Goal: Book appointment/travel/reservation

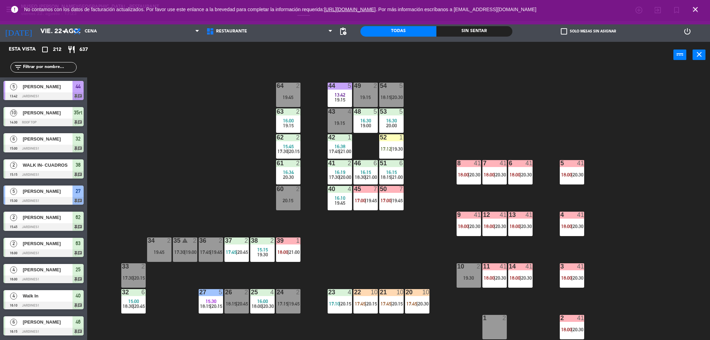
click at [292, 144] on span "15:45" at bounding box center [288, 147] width 11 height 6
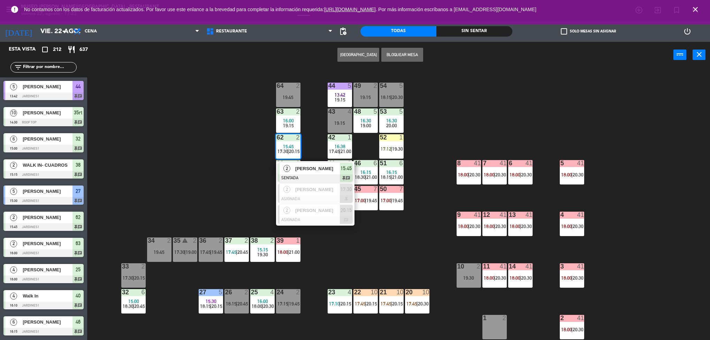
scroll to position [2, 0]
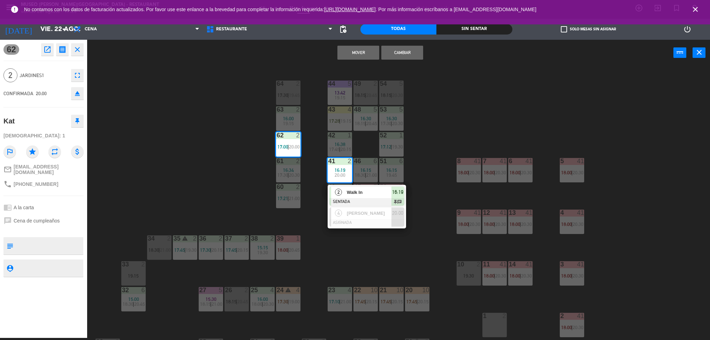
click at [216, 180] on div "44 5 13:42 19:15 49 2 18:15 | 20:45 54 5 18:15 | 20:30 64 2 17:30 | 19:45 48 5 …" at bounding box center [402, 204] width 616 height 272
click at [46, 55] on div "menu [GEOGRAPHIC_DATA][PERSON_NAME] - Restaurant [DATE] 22. agosto - 17:23 Mis …" at bounding box center [355, 170] width 710 height 340
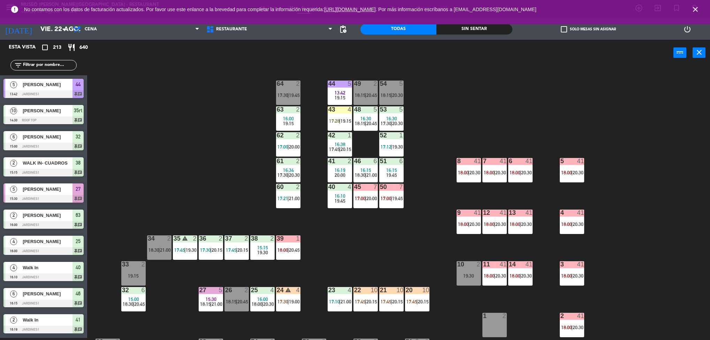
scroll to position [17, 0]
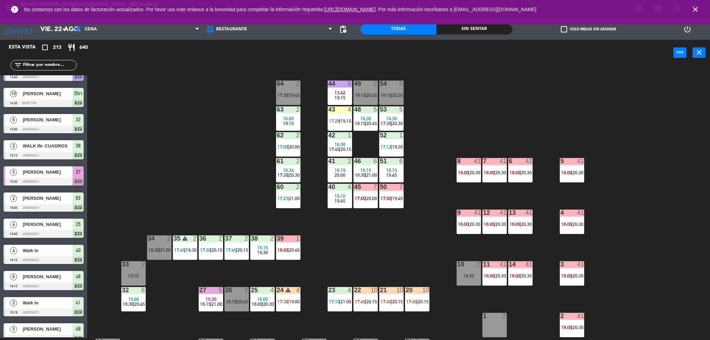
click at [292, 138] on div "62 2" at bounding box center [288, 135] width 24 height 7
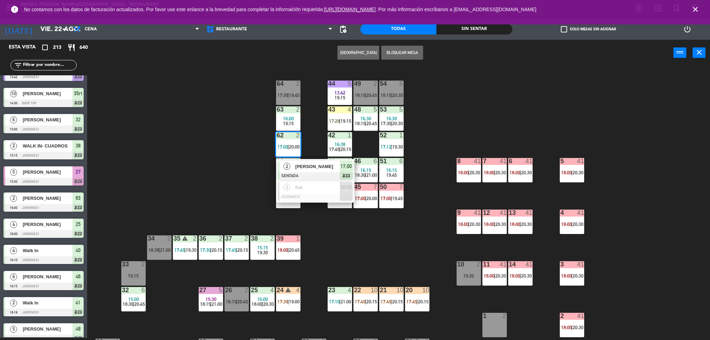
click at [238, 171] on div "44 5 13:42 19:15 49 2 18:15 | 20:45 54 5 18:15 | 20:30 64 2 17:30 | 19:45 48 5 …" at bounding box center [402, 204] width 616 height 272
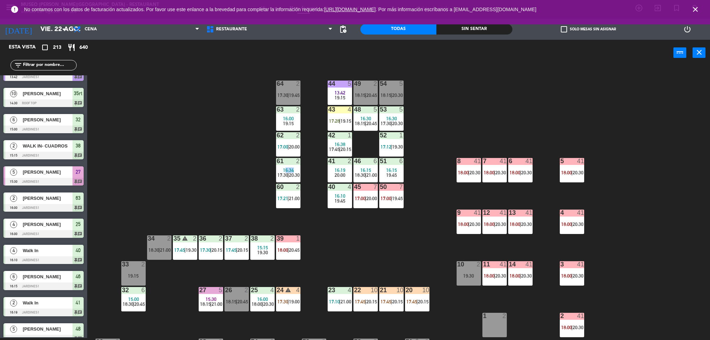
click at [292, 142] on div "62 2 17:00 | 20:00" at bounding box center [288, 144] width 24 height 24
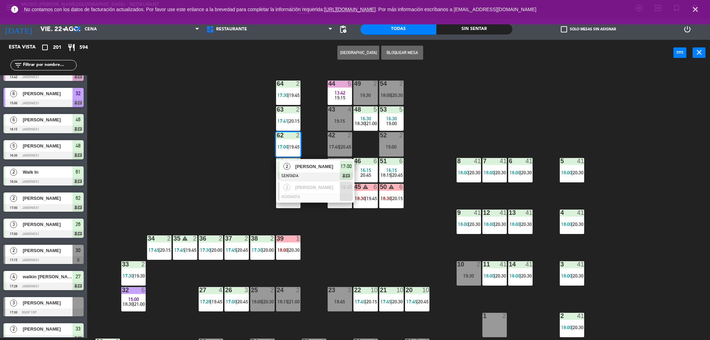
click at [214, 167] on div "44 5 13:42 19:15 49 2 19:30 54 2 18:00 | 20:30 64 2 17:30 | 19:45 48 5 16:30 18…" at bounding box center [402, 204] width 616 height 272
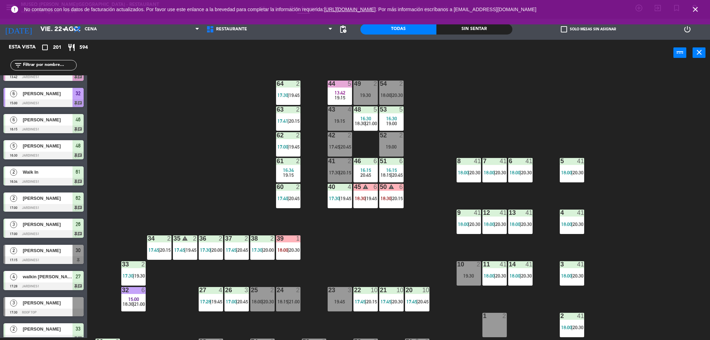
click at [503, 211] on div "13" at bounding box center [508, 212] width 11 height 6
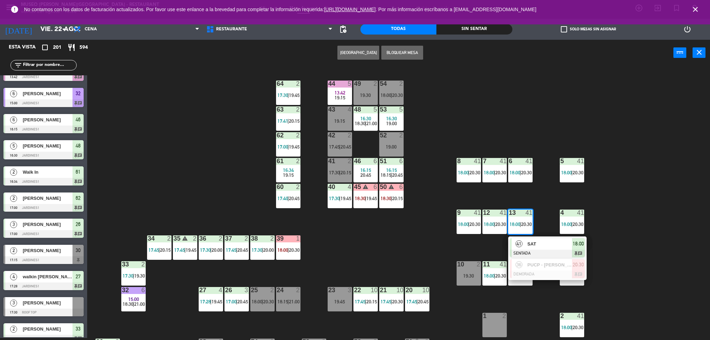
click at [547, 245] on div "41 SAT SENTADA 18:00 chat" at bounding box center [547, 247] width 89 height 23
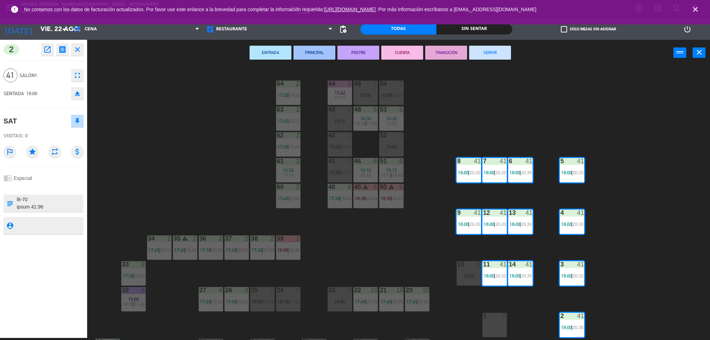
click at [47, 43] on div "2 open_in_new receipt 6:00 PM [DATE] personas SAT Mesa 2+3+4+5+6+7+8+9+11+12+13…" at bounding box center [43, 189] width 87 height 298
click at [50, 55] on div "2 open_in_new receipt 6:00 PM [DATE] personas SAT Mesa 2+3+4+5+6+7+8+9+11+12+13…" at bounding box center [43, 189] width 87 height 298
click at [54, 52] on div "open_in_new receipt 6:00 PM [DATE] personas SAT Mesa 2+3+4+5+6+7+8+9+11+12+13+1…" at bounding box center [61, 49] width 45 height 13
drag, startPoint x: 701, startPoint y: 11, endPoint x: 702, endPoint y: 90, distance: 79.4
click at [702, 90] on div "menu [GEOGRAPHIC_DATA][PERSON_NAME] - Restaurant [DATE] 22. agosto - 18:00 Mis …" at bounding box center [355, 170] width 710 height 340
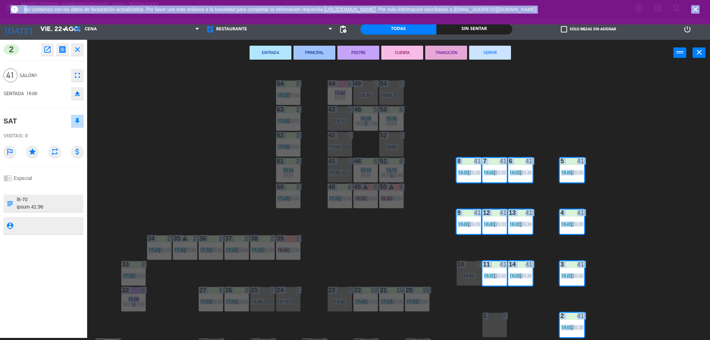
click at [699, 6] on span "close" at bounding box center [695, 9] width 19 height 19
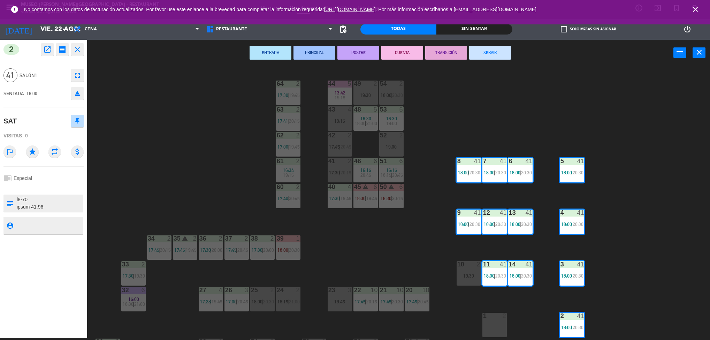
click at [647, 128] on div "44 5 13:42 19:15 49 2 19:30 54 2 18:00 | 20:30 64 2 17:30 | 19:45 48 5 16:30 18…" at bounding box center [402, 204] width 616 height 272
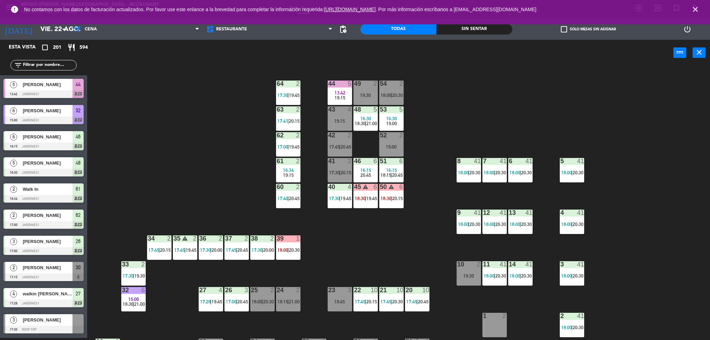
scroll to position [2, 0]
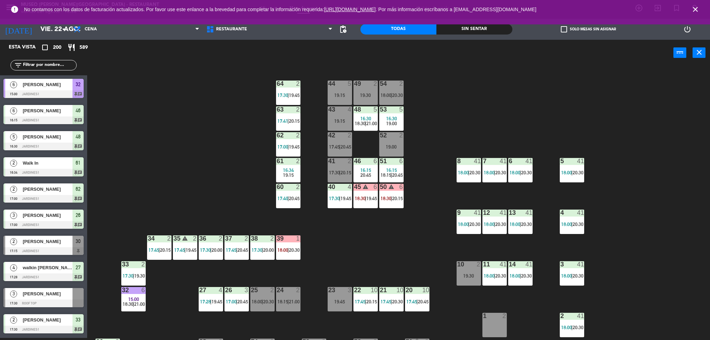
click at [345, 245] on div "44 5 19:15 49 2 19:30 54 2 18:00 | 20:30 64 2 17:30 | 19:45 48 5 16:30 18:30 | …" at bounding box center [402, 204] width 616 height 272
click at [359, 231] on div "44 5 19:15 49 2 19:30 54 2 18:00 | 20:30 64 2 17:30 | 19:45 48 5 16:30 18:30 | …" at bounding box center [402, 204] width 616 height 272
drag, startPoint x: 359, startPoint y: 241, endPoint x: 349, endPoint y: 245, distance: 10.3
click at [349, 245] on div "44 5 19:15 49 2 19:30 54 2 18:00 | 20:30 64 2 17:30 | 19:45 48 5 16:30 18:30 | …" at bounding box center [402, 204] width 616 height 272
click at [369, 242] on div "44 5 19:15 49 2 19:30 54 2 18:00 | 20:30 64 2 17:30 | 19:45 48 5 16:30 18:30 | …" at bounding box center [402, 204] width 616 height 272
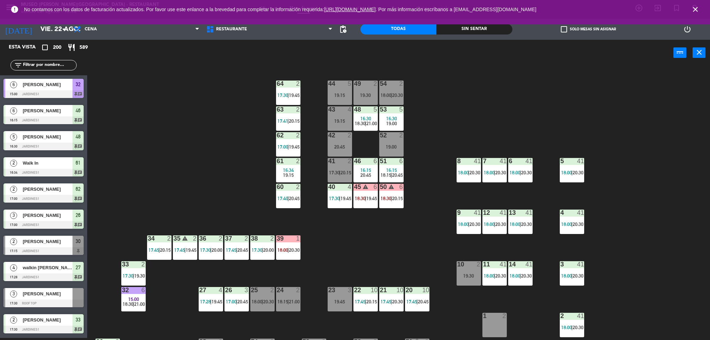
click at [471, 199] on div "44 5 19:15 49 2 19:30 54 2 18:00 | 20:30 64 2 17:30 | 19:45 48 5 16:30 18:30 | …" at bounding box center [402, 204] width 616 height 272
click at [474, 209] on div "41" at bounding box center [477, 212] width 7 height 6
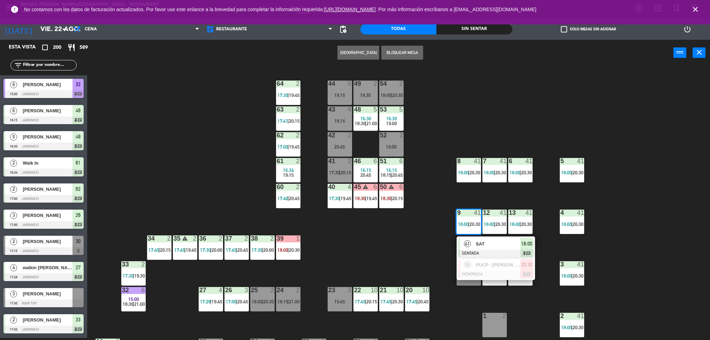
click at [479, 238] on div "SAT" at bounding box center [497, 243] width 45 height 11
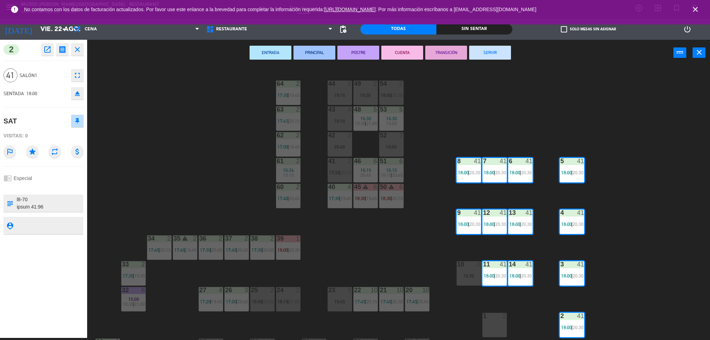
click at [509, 249] on div "44 5 19:15 49 2 19:30 54 2 18:00 | 20:30 64 2 17:30 | 19:45 48 5 16:30 18:30 | …" at bounding box center [402, 204] width 616 height 272
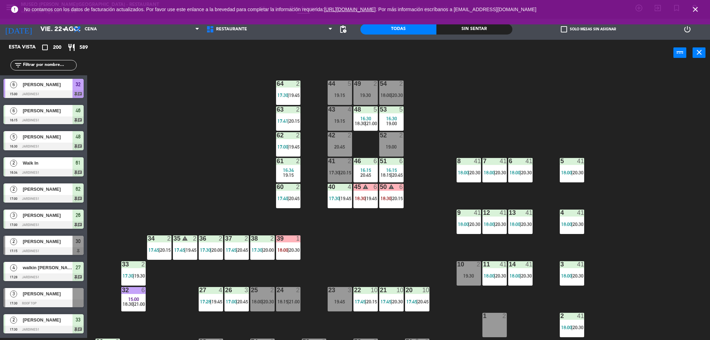
click at [502, 221] on span "20:30" at bounding box center [500, 224] width 11 height 6
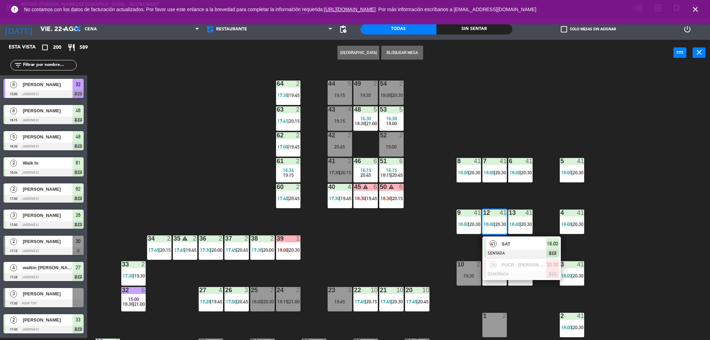
click at [527, 246] on div "41 SAT SENTADA 18:00 chat" at bounding box center [521, 247] width 89 height 23
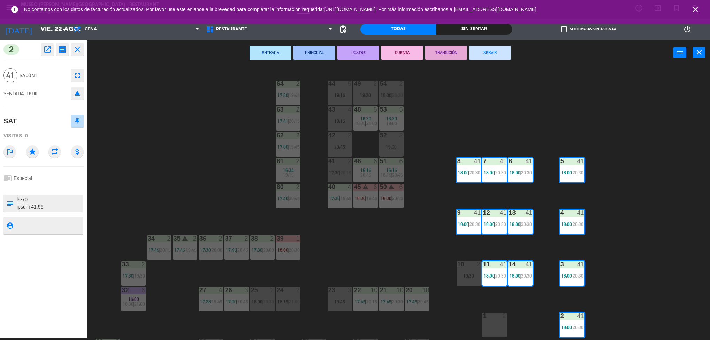
click at [49, 52] on icon "open_in_new" at bounding box center [47, 49] width 8 height 8
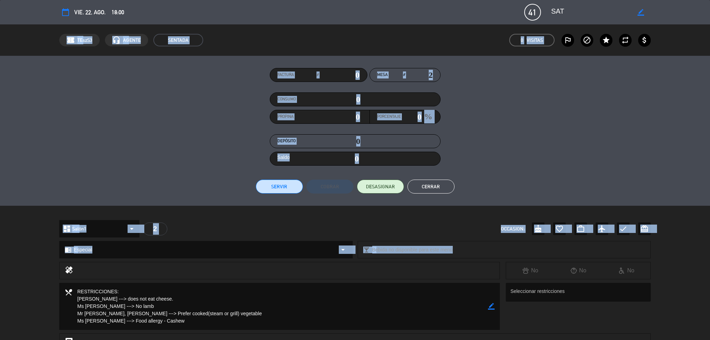
drag, startPoint x: 34, startPoint y: 138, endPoint x: 34, endPoint y: 26, distance: 111.5
click at [34, 26] on div "calendar_today vie. 22, ago. 18:00 41 SAT border_color phone mail_outline confi…" at bounding box center [355, 170] width 710 height 340
click at [42, 157] on div "Factura # Mesa # 2 Consumo 0 Propina 0 Porcentaje 0 % Depósito 0 Saldo 0 Servir…" at bounding box center [355, 131] width 710 height 150
click at [636, 149] on div "Factura # Mesa # 2 Consumo 0 Propina 0 Porcentaje 0 % Depósito 0 Saldo 0 Servir…" at bounding box center [355, 130] width 592 height 125
click at [426, 273] on div at bounding box center [286, 270] width 416 height 10
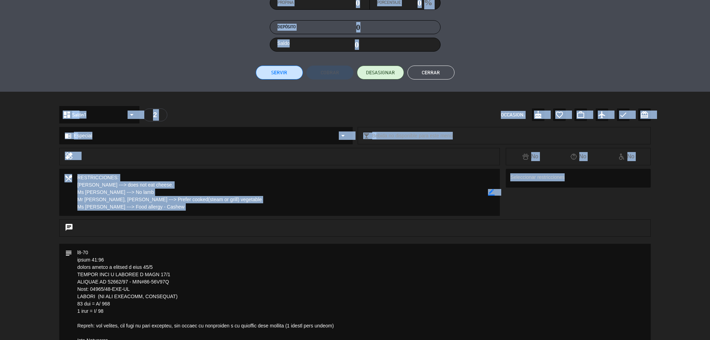
drag, startPoint x: 623, startPoint y: 324, endPoint x: 608, endPoint y: 352, distance: 32.1
click at [608, 339] on html "close × Museo [PERSON_NAME] Café - Restaurant × chrome_reader_mode Listado de R…" at bounding box center [355, 170] width 710 height 340
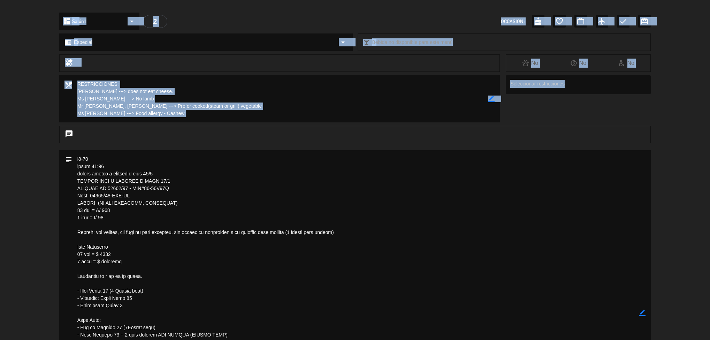
click at [678, 275] on div "subject border_color" at bounding box center [355, 314] width 710 height 328
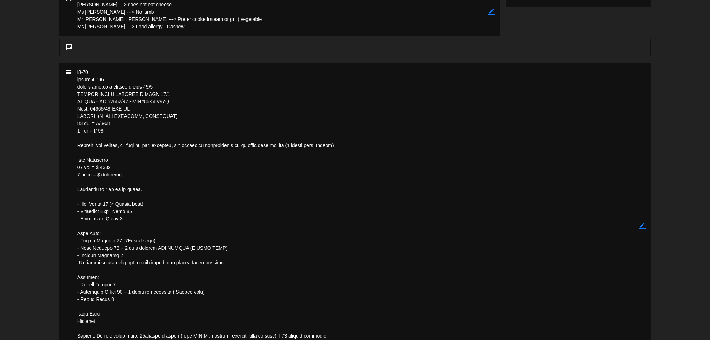
drag, startPoint x: 483, startPoint y: 330, endPoint x: 484, endPoint y: 343, distance: 12.9
click at [484, 339] on html "close × Museo [PERSON_NAME] Café - Restaurant × chrome_reader_mode Listado de R…" at bounding box center [355, 170] width 710 height 340
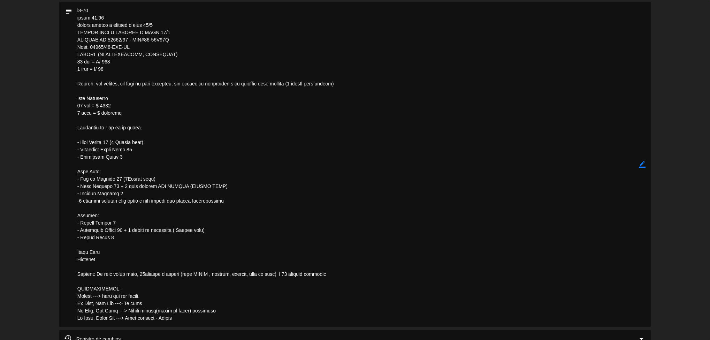
click at [28, 286] on div "subject border_color" at bounding box center [355, 166] width 710 height 328
click at [354, 337] on div "calendar_today vie. 22, ago. 18:00 41 SAT border_color phone mail_outline confi…" at bounding box center [355, 170] width 710 height 340
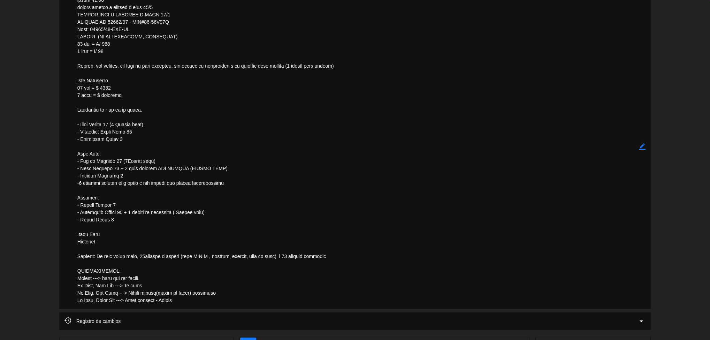
click at [321, 301] on textarea at bounding box center [355, 146] width 567 height 325
click at [241, 276] on textarea at bounding box center [355, 146] width 567 height 325
click at [246, 268] on textarea at bounding box center [355, 146] width 567 height 325
click at [46, 245] on div "subject border_color" at bounding box center [355, 148] width 710 height 328
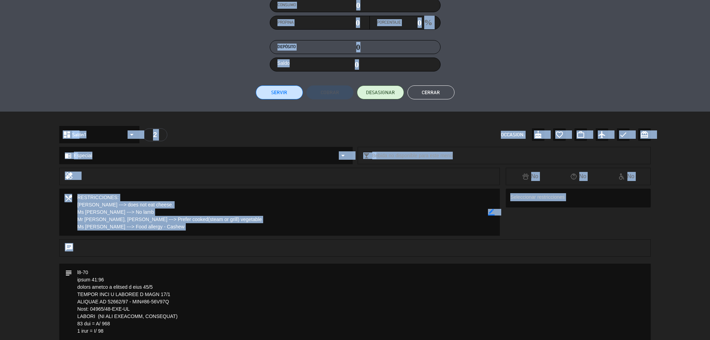
scroll to position [0, 0]
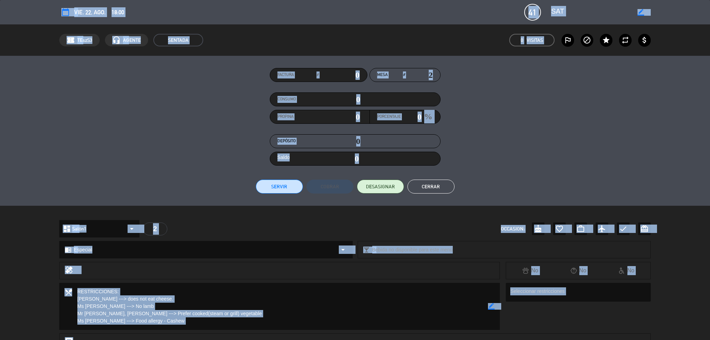
drag, startPoint x: 45, startPoint y: 275, endPoint x: 237, endPoint y: -23, distance: 354.0
click at [237, 0] on html "close × Museo [PERSON_NAME] Café - Restaurant × chrome_reader_mode Listado de R…" at bounding box center [355, 170] width 710 height 340
click at [527, 167] on div "Factura # Mesa # 2 Consumo 0 Propina 0 Porcentaje 0 % Depósito 0 Saldo 0 Servir…" at bounding box center [355, 130] width 592 height 125
click at [442, 190] on button "Cerrar" at bounding box center [430, 186] width 47 height 14
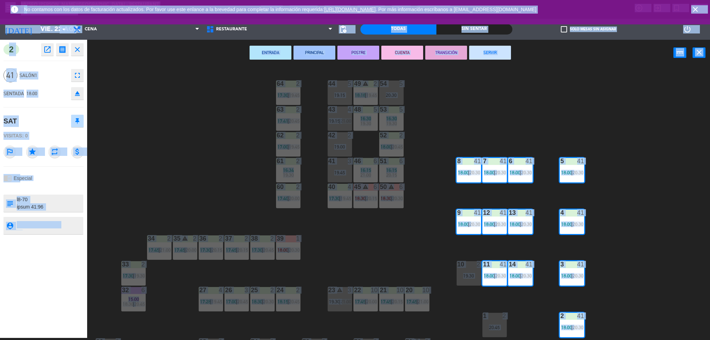
click at [411, 253] on div "44 5 19:15 49 warning 2 18:18 | 19:45 54 5 20:30 64 2 17:30 | 19:45 48 5 16:30 …" at bounding box center [402, 204] width 616 height 272
click at [407, 249] on div "44 5 19:15 49 warning 2 18:18 | 19:45 54 5 20:30 64 2 17:30 | 19:45 48 5 16:30 …" at bounding box center [402, 204] width 616 height 272
click at [415, 247] on div "44 5 19:15 49 warning 2 18:18 | 19:45 54 5 20:30 64 2 17:30 | 19:45 48 5 16:30 …" at bounding box center [402, 204] width 616 height 272
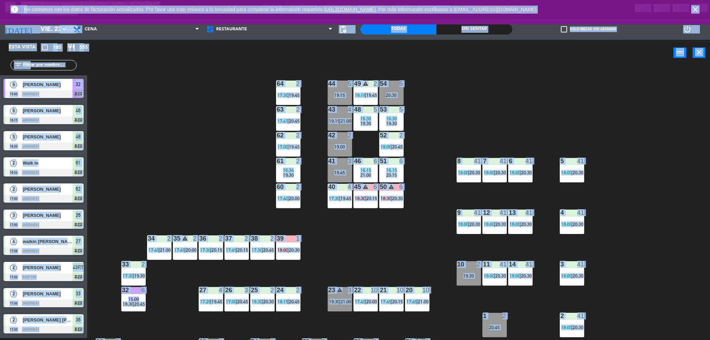
click at [413, 248] on div "44 5 19:15 49 warning 2 18:18 | 19:45 54 5 20:30 64 2 17:30 | 19:45 48 5 16:30 …" at bounding box center [402, 204] width 616 height 272
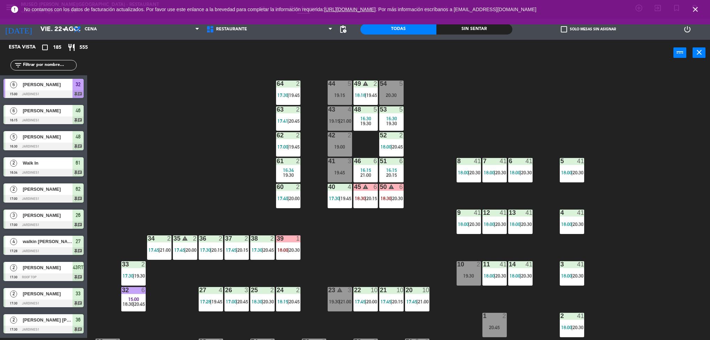
scroll to position [2, 0]
drag, startPoint x: 376, startPoint y: 243, endPoint x: 369, endPoint y: 246, distance: 7.5
click at [369, 246] on div "44 5 19:15 49 warning 2 18:18 | 19:45 54 5 20:30 64 2 17:30 | 19:45 48 5 16:30 …" at bounding box center [402, 204] width 616 height 272
click at [363, 243] on div "44 5 19:15 49 warning 2 18:18 | 19:45 54 5 20:30 64 2 17:30 | 19:45 48 5 16:30 …" at bounding box center [402, 204] width 616 height 272
click at [375, 238] on div "44 5 19:15 49 warning 2 18:18 | 19:45 54 5 20:30 64 2 17:30 | 19:45 48 5 16:30 …" at bounding box center [402, 204] width 616 height 272
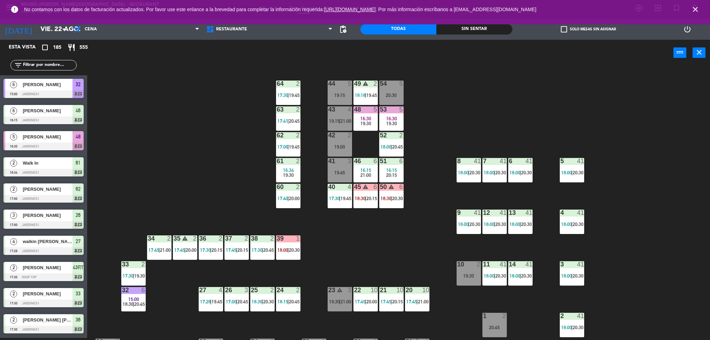
click at [386, 238] on div "44 5 19:15 49 warning 2 18:18 | 19:45 54 5 20:30 64 2 17:30 | 19:45 48 5 16:30 …" at bounding box center [402, 204] width 616 height 272
click at [383, 250] on div "44 5 19:15 49 warning 2 18:18 | 19:45 54 5 20:30 64 2 17:30 | 19:45 48 5 16:30 …" at bounding box center [402, 204] width 616 height 272
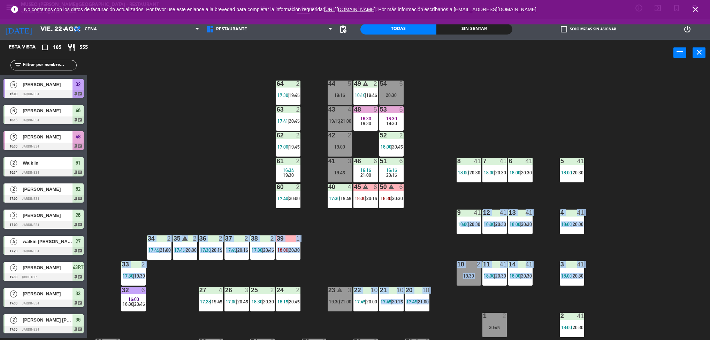
drag, startPoint x: 449, startPoint y: 241, endPoint x: 461, endPoint y: 240, distance: 11.9
click at [461, 240] on div "44 5 19:15 49 warning 2 18:18 | 19:45 54 5 20:30 64 2 17:30 | 19:45 48 5 16:30 …" at bounding box center [402, 204] width 616 height 272
click at [390, 247] on div "44 5 19:15 49 warning 2 18:18 | 19:45 54 5 20:30 64 2 17:30 | 19:45 48 5 16:30 …" at bounding box center [402, 204] width 616 height 272
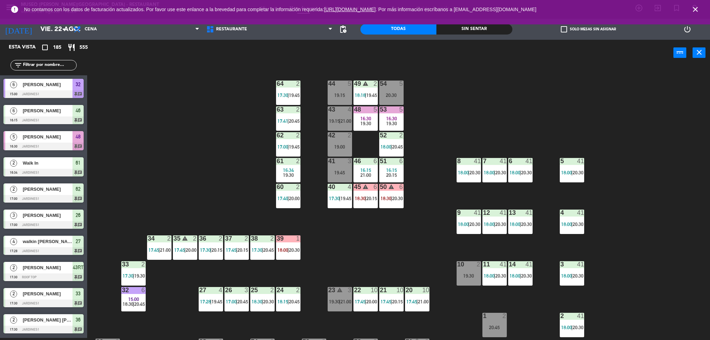
click at [386, 248] on div "44 5 19:15 49 warning 2 18:18 | 19:45 54 5 20:30 64 2 17:30 | 19:45 48 5 16:30 …" at bounding box center [402, 204] width 616 height 272
click at [410, 255] on div "44 5 19:15 49 warning 2 18:18 | 19:45 54 5 20:30 64 2 17:30 | 19:45 48 5 16:30 …" at bounding box center [402, 204] width 616 height 272
click at [406, 251] on div "44 5 19:15 49 warning 2 18:18 | 19:45 54 5 20:30 64 2 17:30 | 19:45 48 5 16:30 …" at bounding box center [402, 204] width 616 height 272
